Goal: Transaction & Acquisition: Purchase product/service

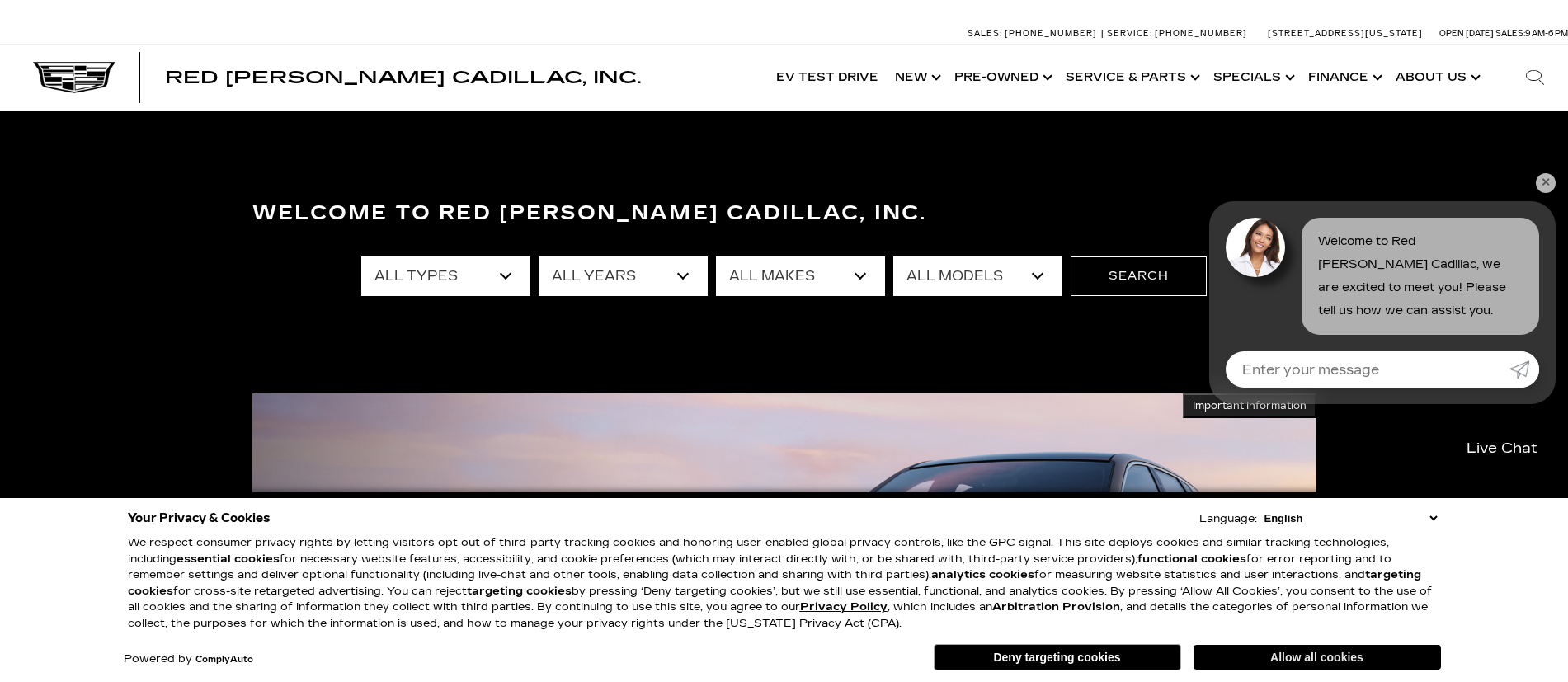
click at [1357, 664] on button "Allow all cookies" at bounding box center [1317, 657] width 247 height 25
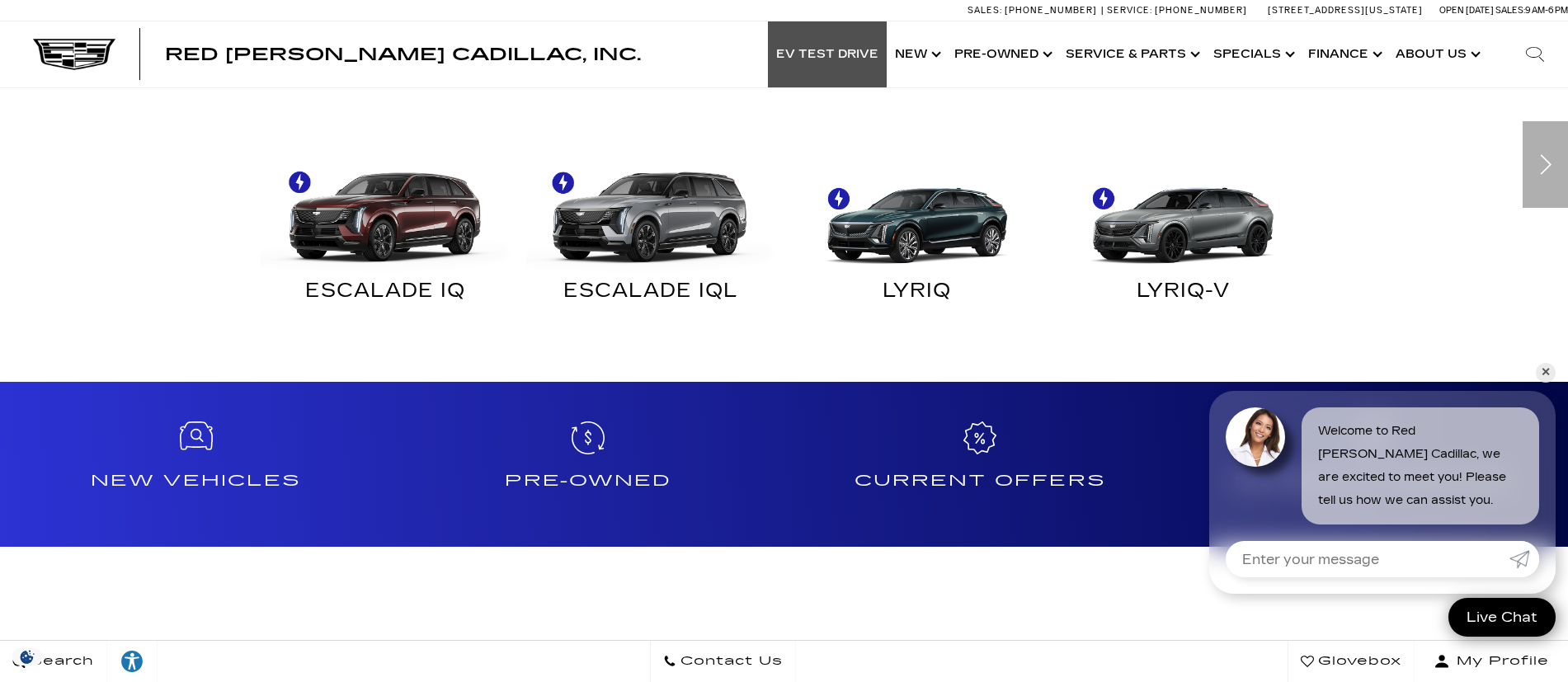
scroll to position [989, 0]
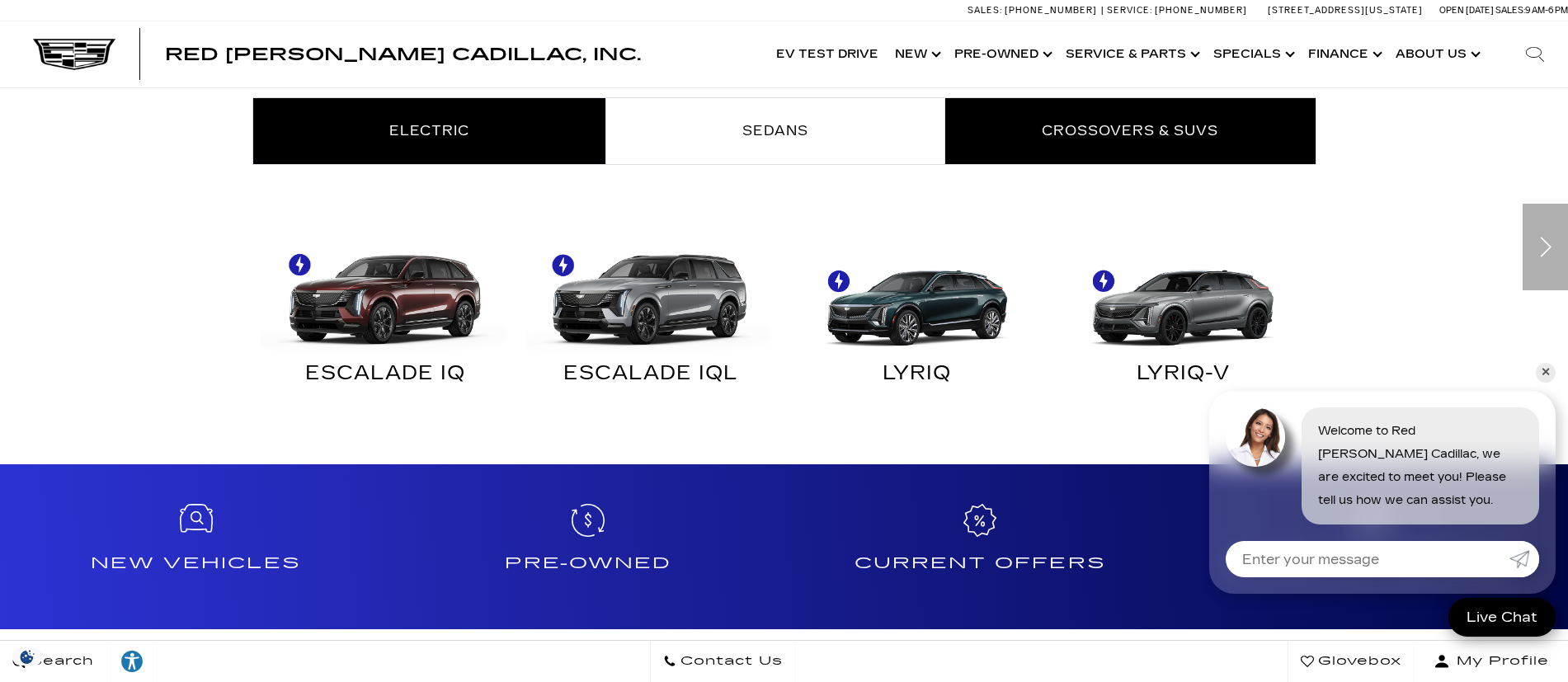
click at [1126, 147] on link "Crossovers & SUVs" at bounding box center [1130, 131] width 370 height 66
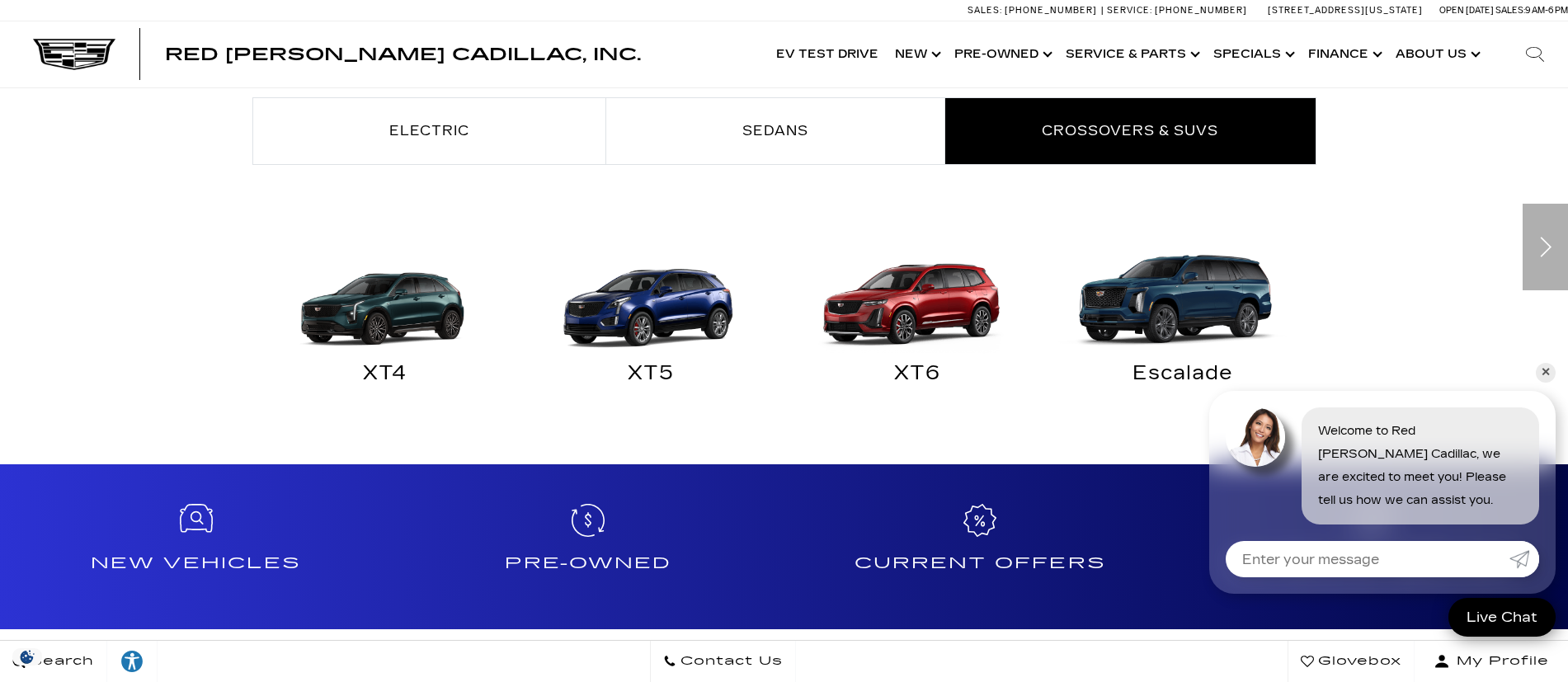
scroll to position [1072, 0]
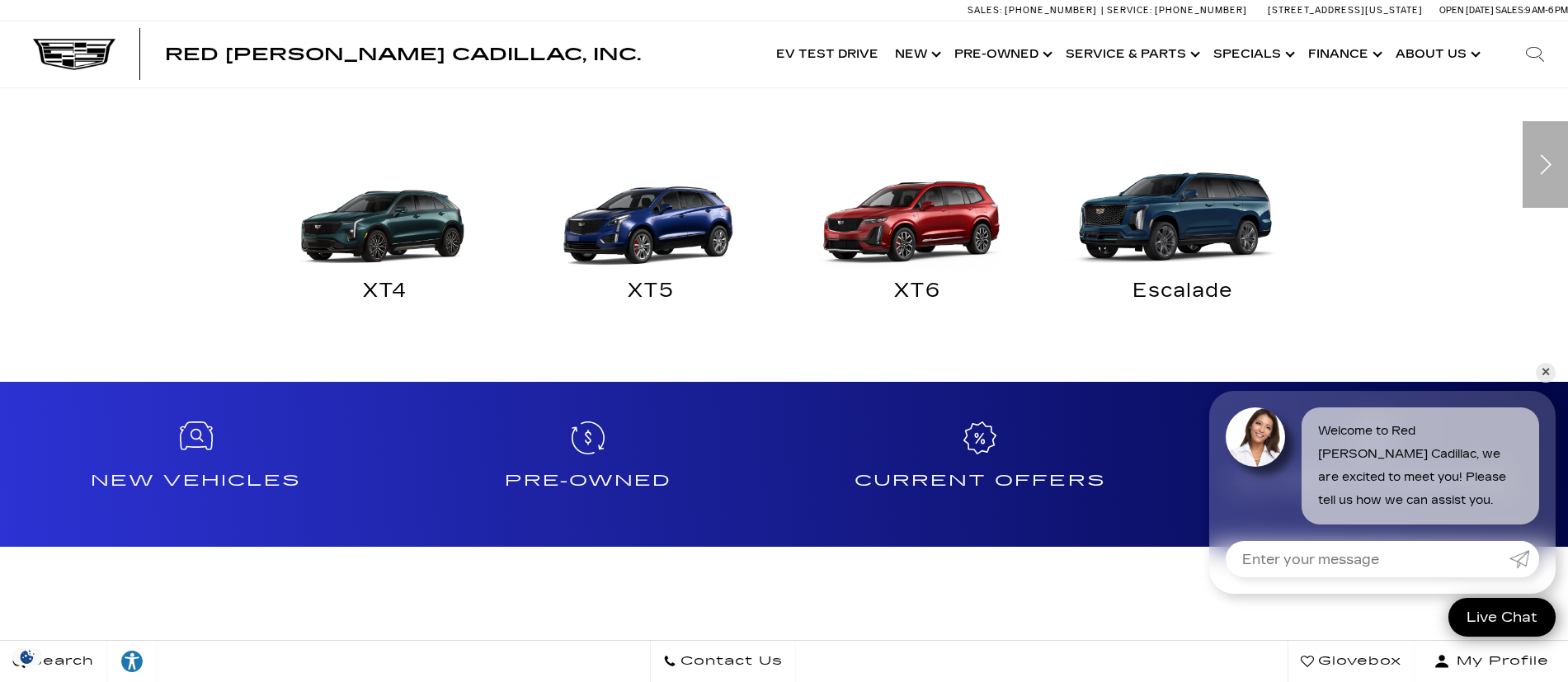
click at [1178, 237] on img at bounding box center [1179, 209] width 250 height 124
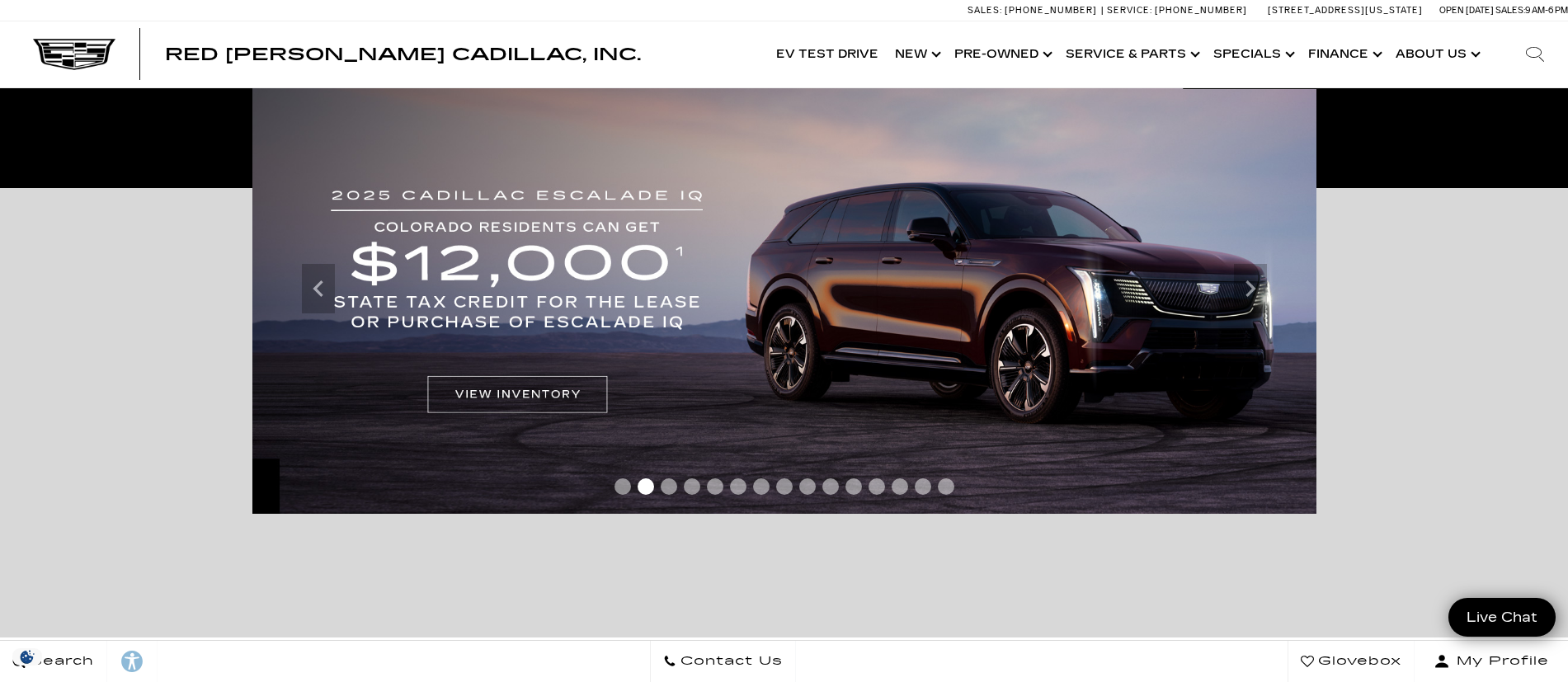
scroll to position [824, 0]
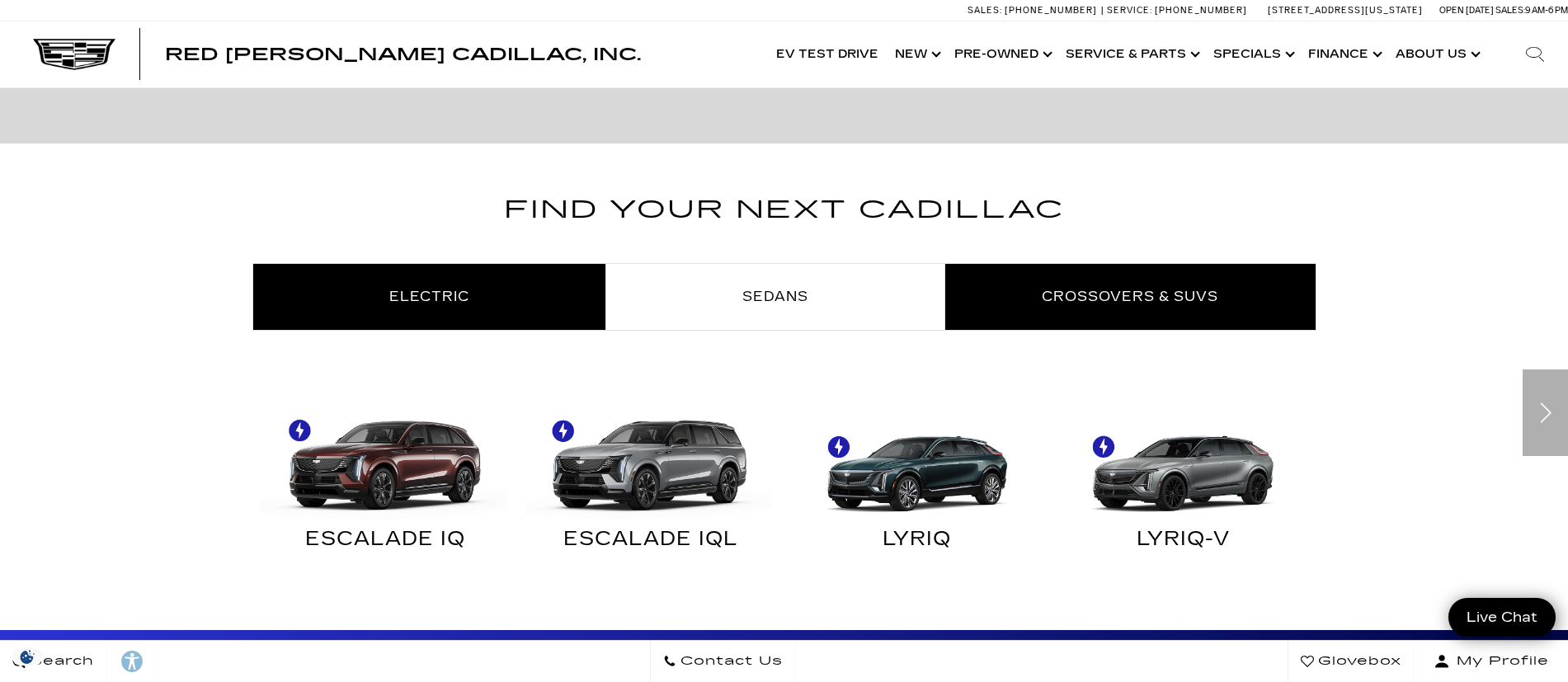
click at [1144, 289] on span "Crossovers & SUVs" at bounding box center [1130, 296] width 176 height 16
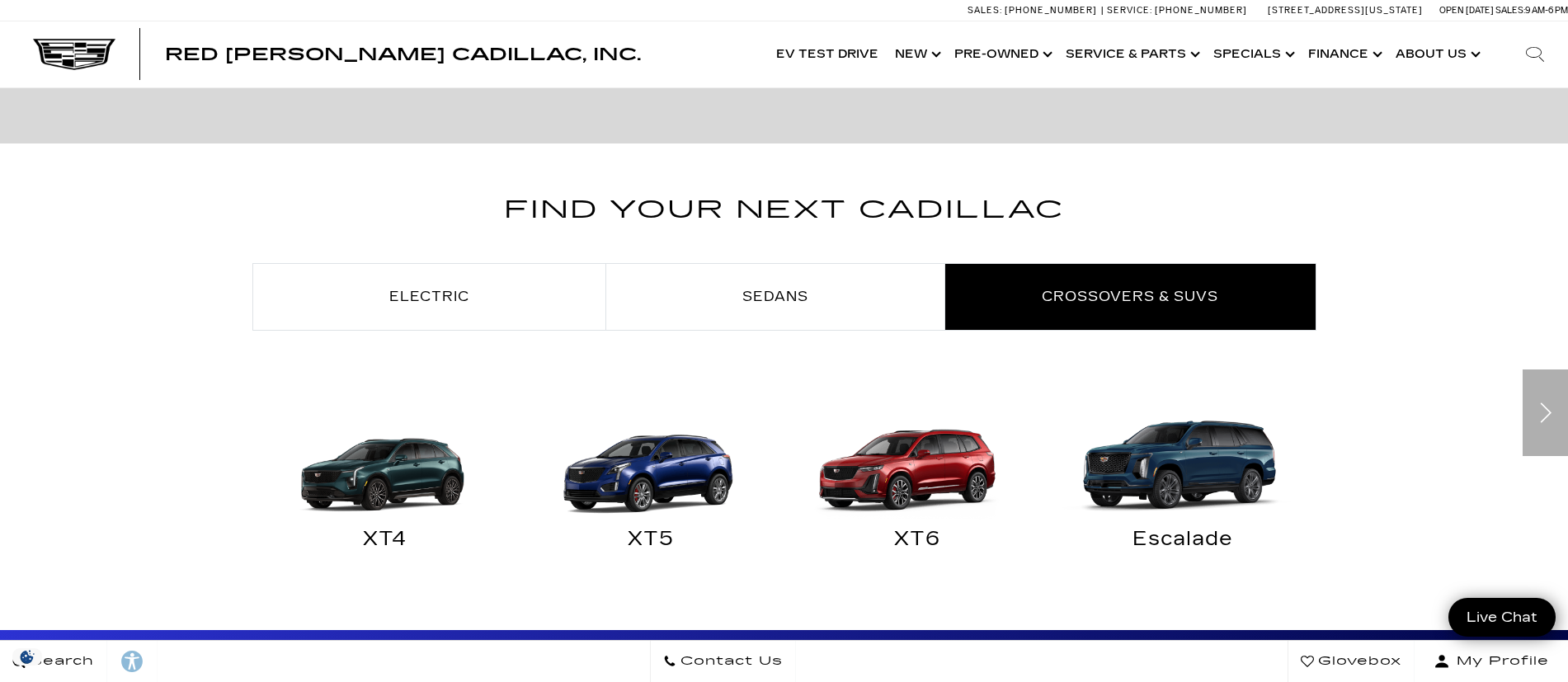
click at [926, 451] on img at bounding box center [913, 457] width 250 height 124
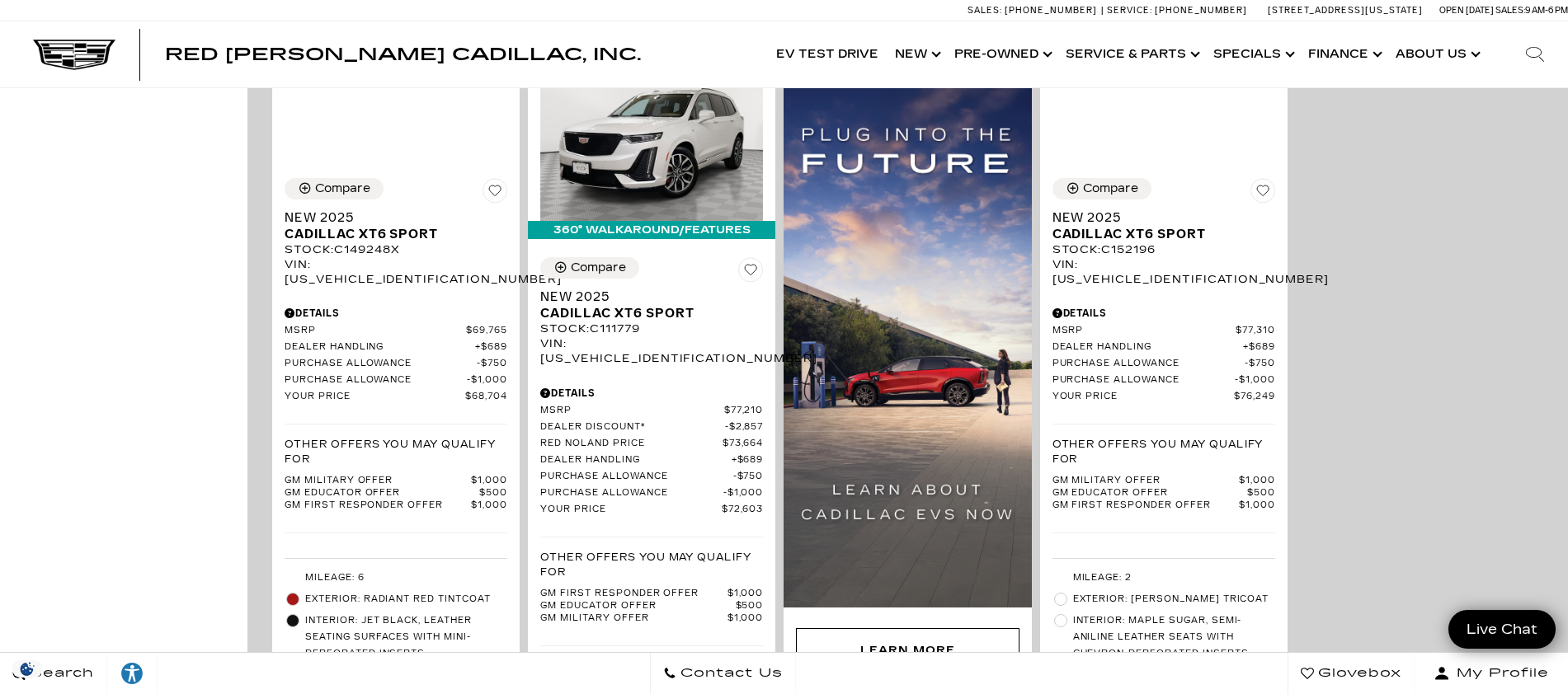
scroll to position [1236, 0]
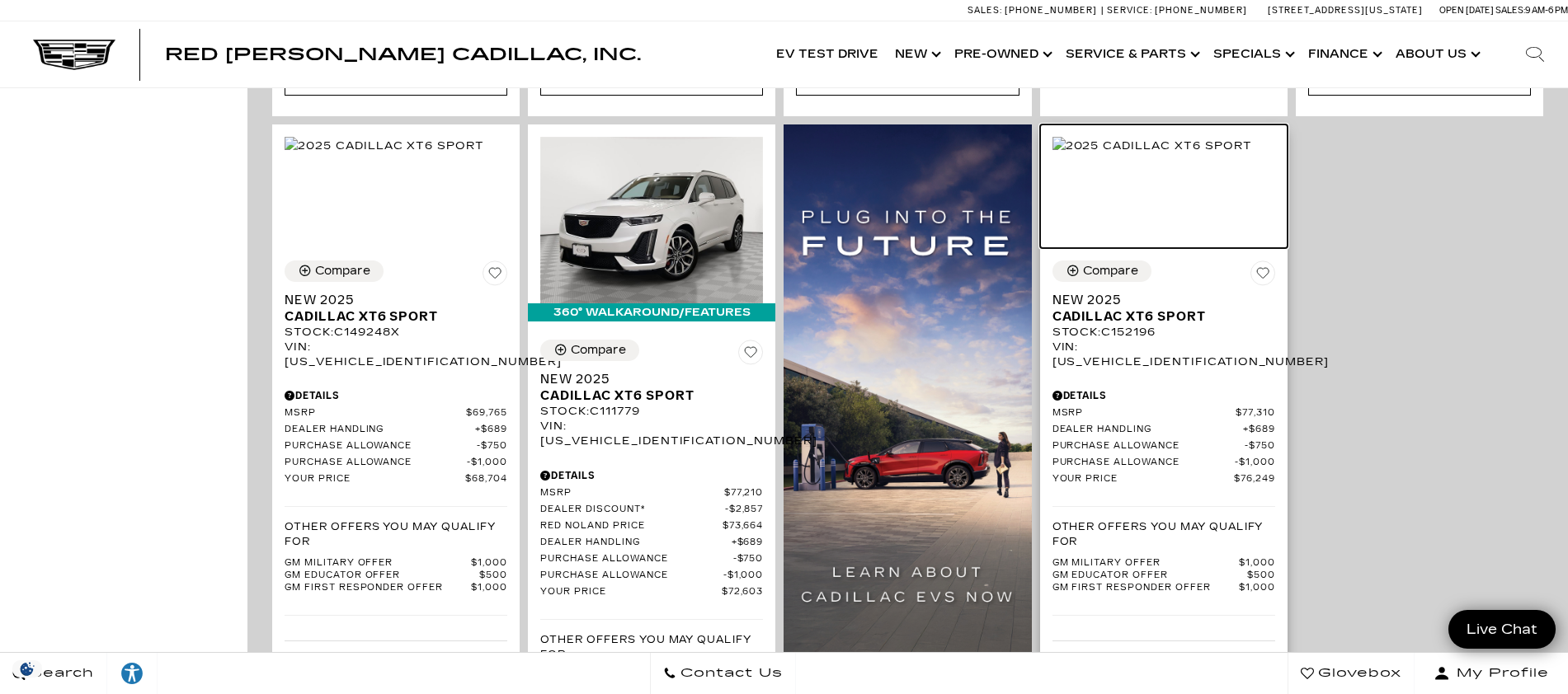
click at [1187, 155] on img at bounding box center [1152, 145] width 200 height 18
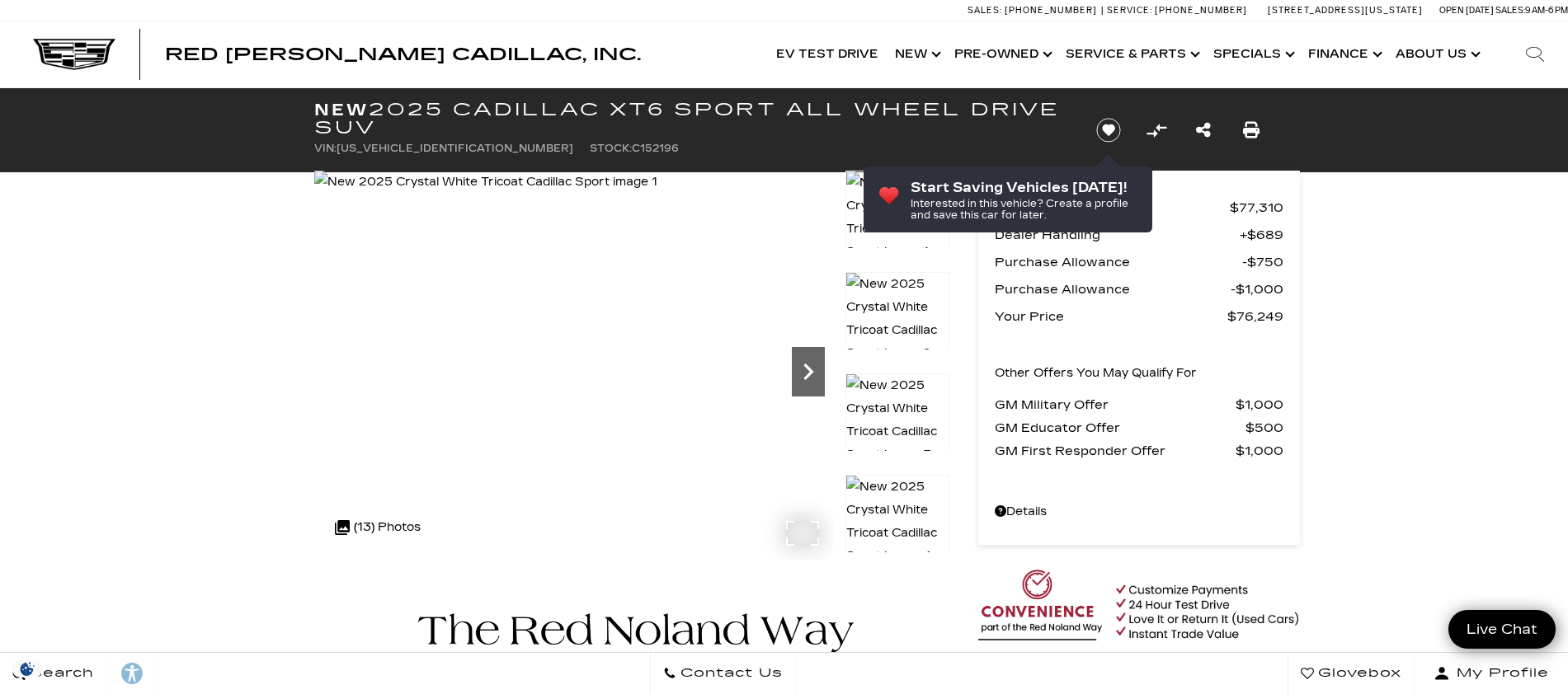
click at [807, 362] on icon "Next" at bounding box center [808, 372] width 33 height 33
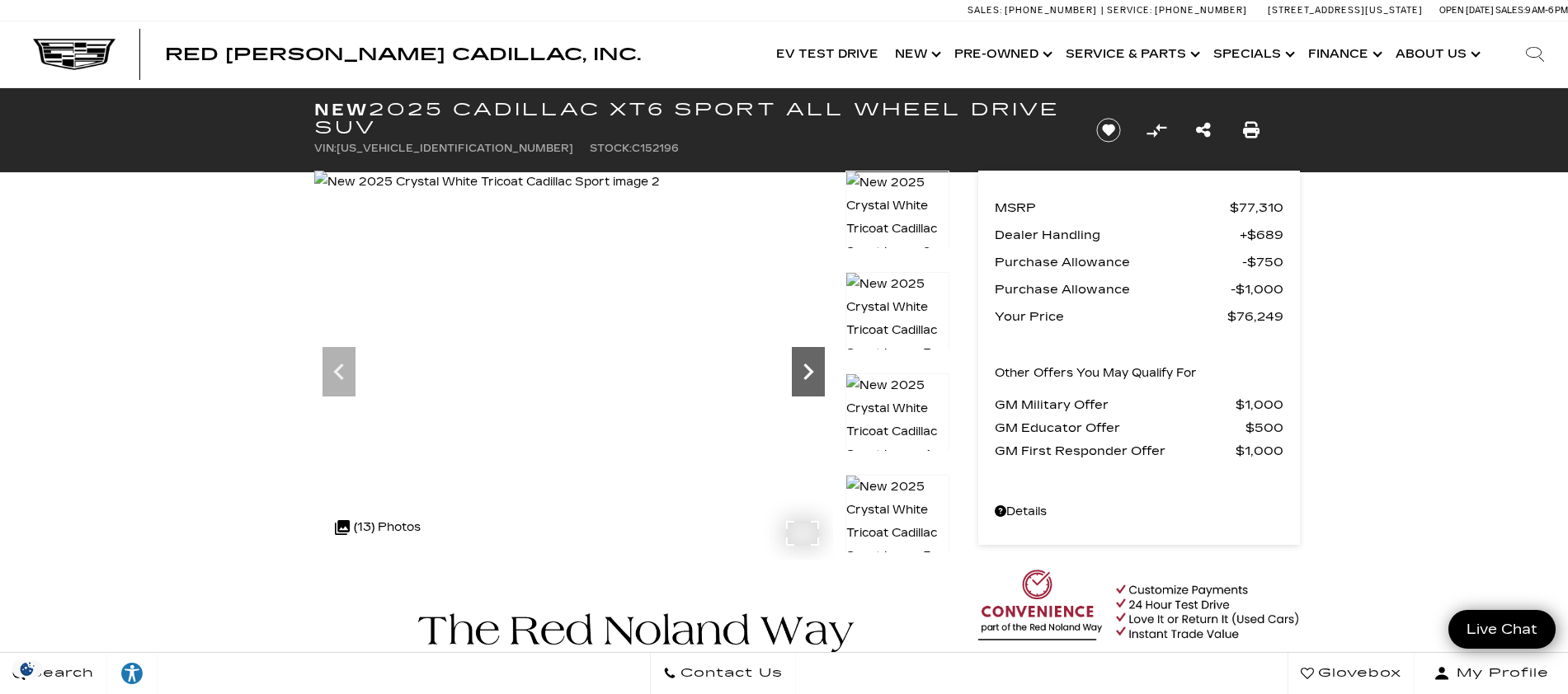
click at [807, 362] on icon "Next" at bounding box center [808, 372] width 33 height 33
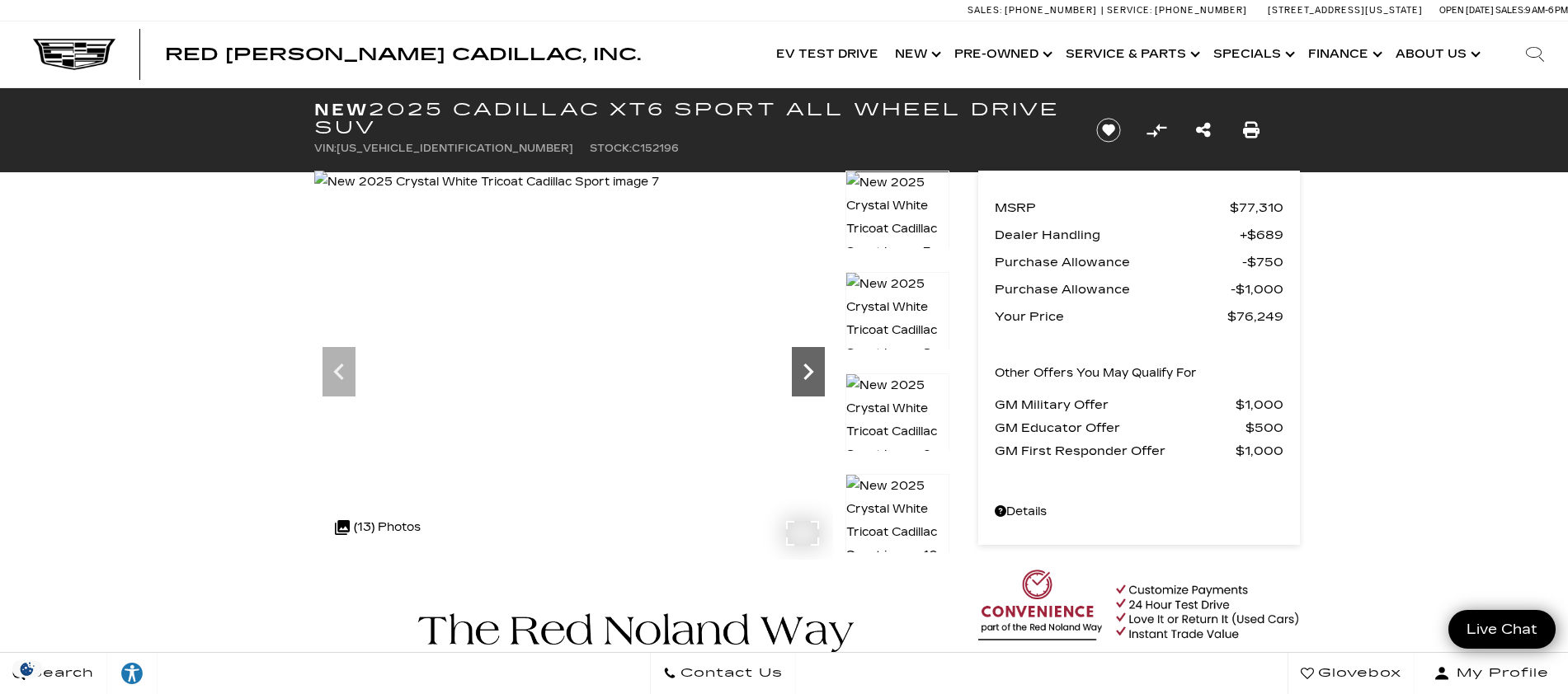
click at [807, 362] on icon "Next" at bounding box center [808, 372] width 33 height 33
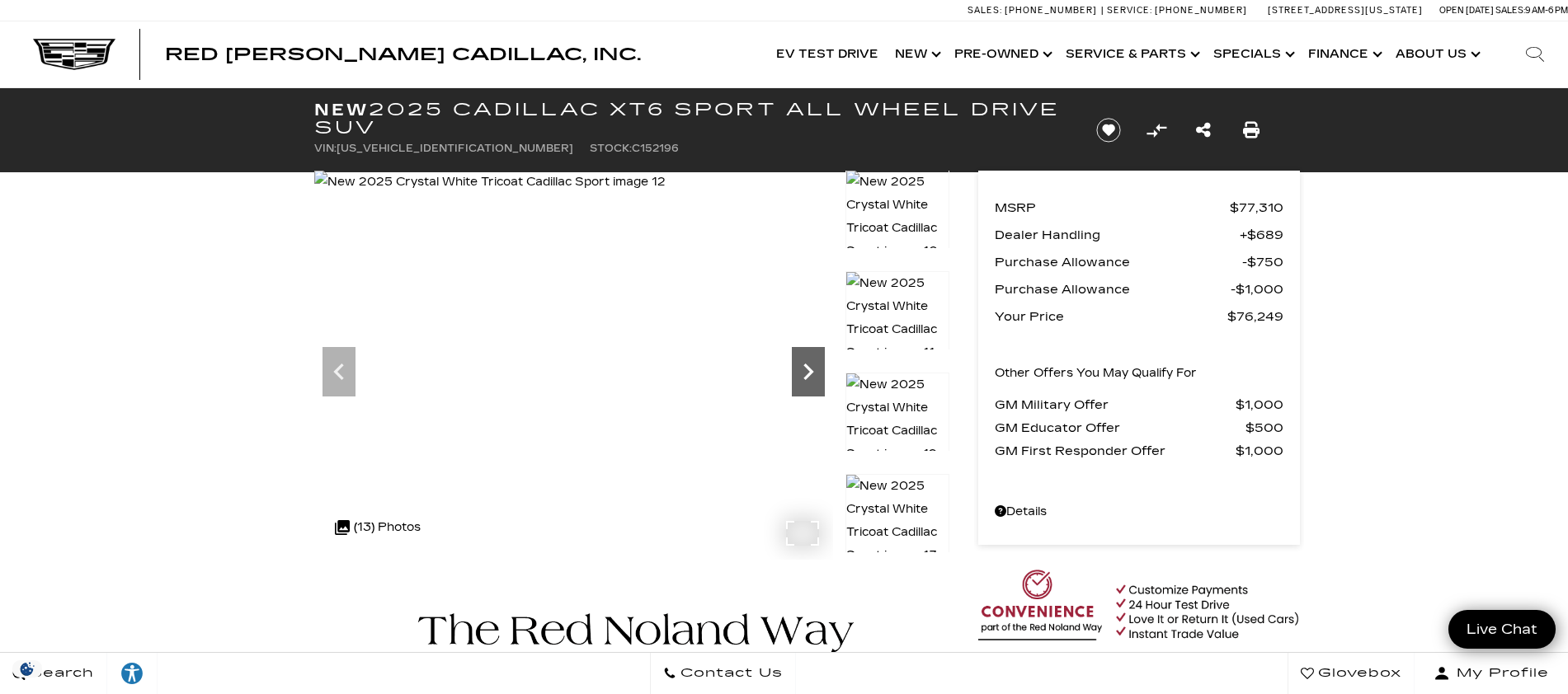
click at [807, 362] on icon "Next" at bounding box center [808, 372] width 33 height 33
click at [665, 194] on img at bounding box center [490, 181] width 351 height 23
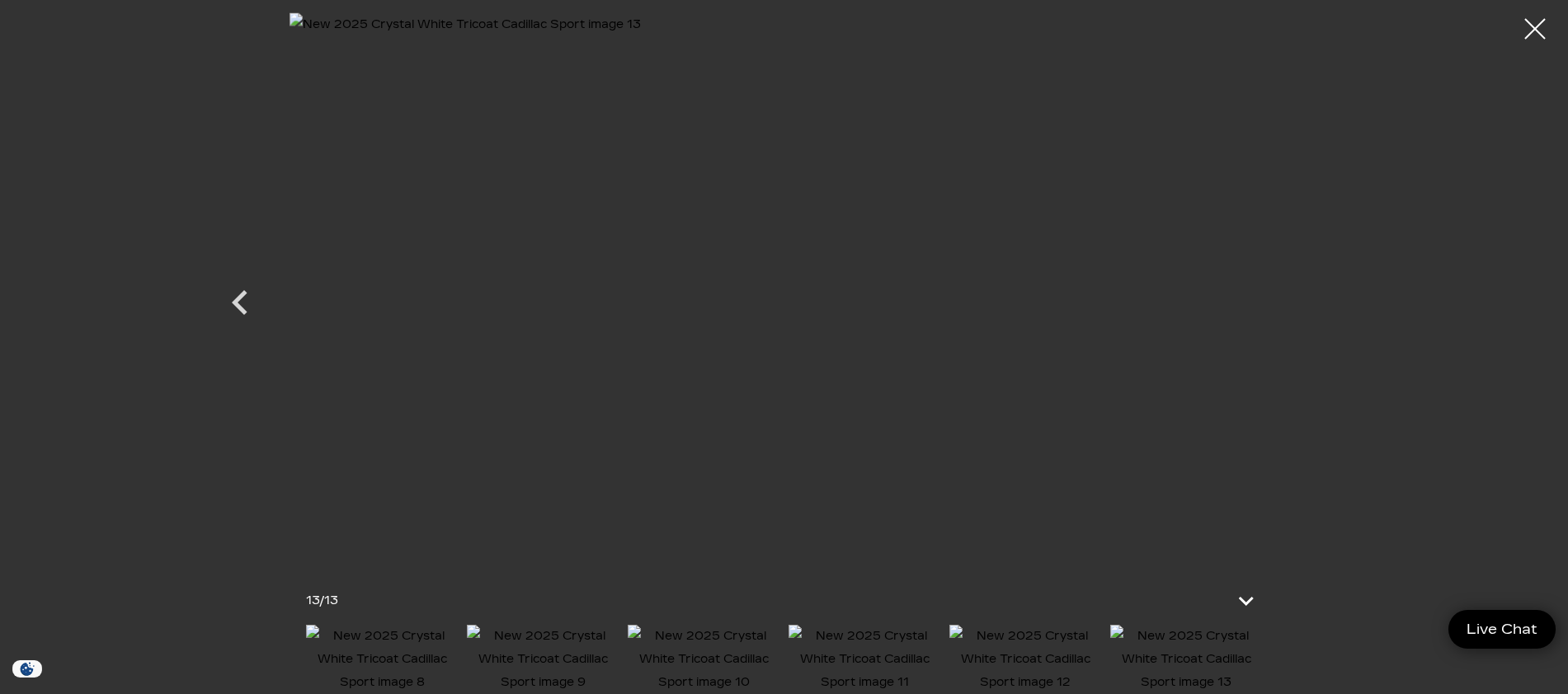
scroll to position [164, 0]
click at [1531, 28] on div at bounding box center [1535, 29] width 44 height 44
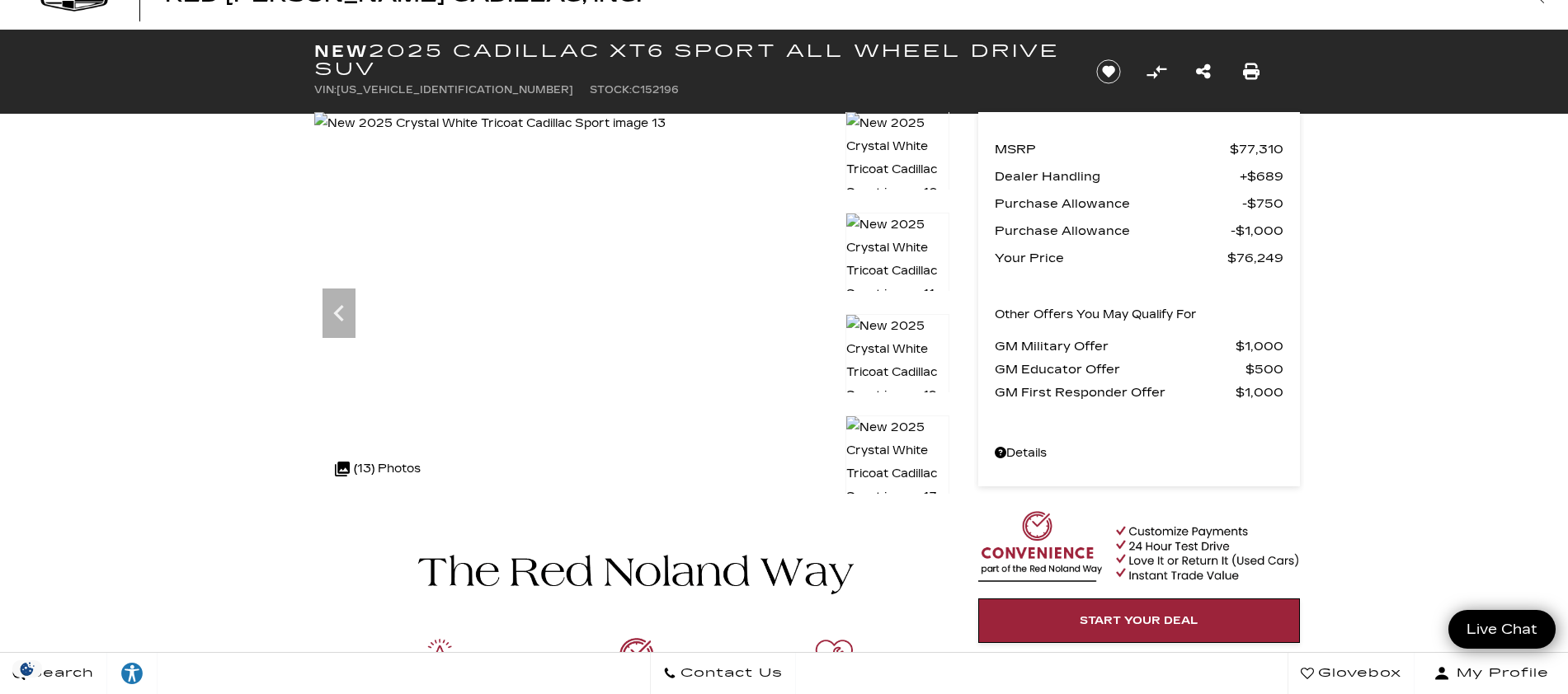
scroll to position [0, 0]
